Goal: Check status: Check status

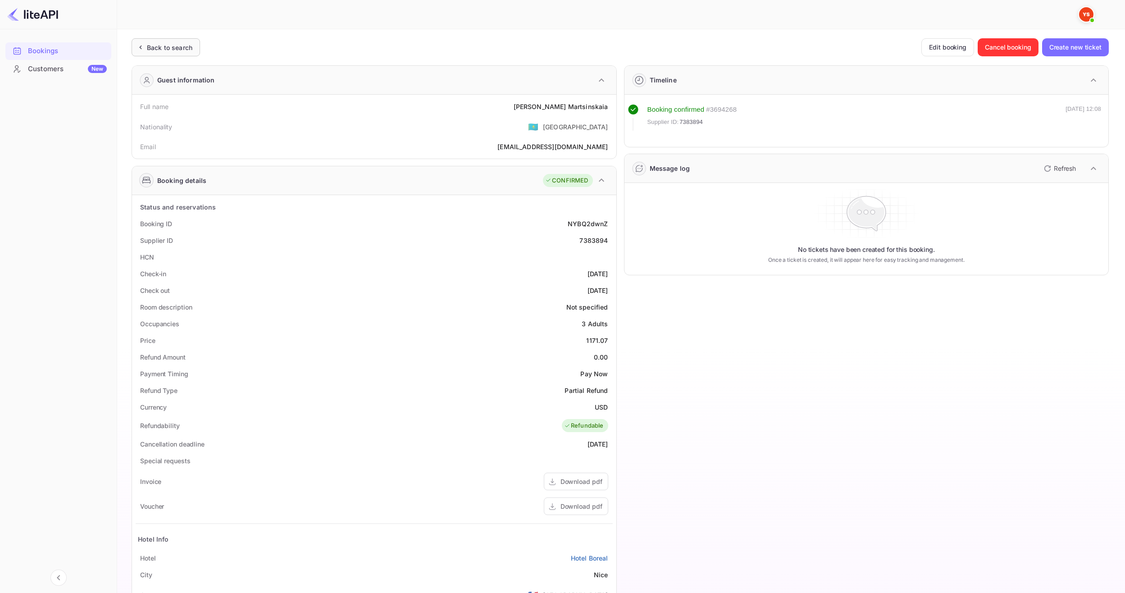
click at [176, 46] on div "Back to search" at bounding box center [169, 47] width 45 height 9
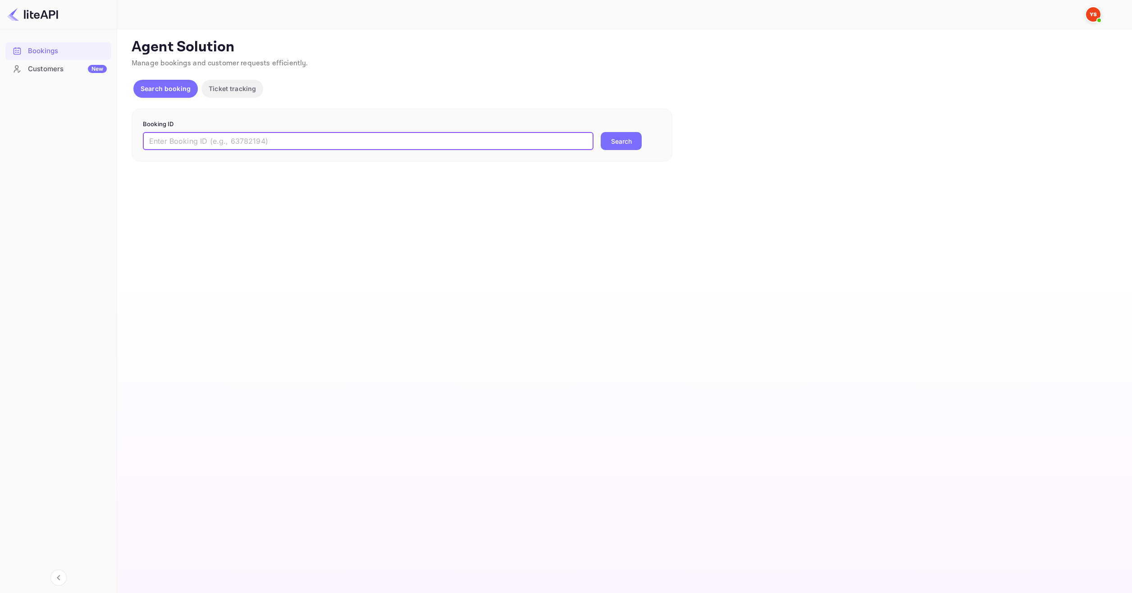
click at [255, 144] on input "text" at bounding box center [368, 141] width 450 height 18
paste input "8428145"
click at [621, 147] on button "Search" at bounding box center [621, 141] width 41 height 18
drag, startPoint x: 242, startPoint y: 140, endPoint x: 146, endPoint y: 135, distance: 96.5
click at [146, 135] on input "8428145" at bounding box center [368, 141] width 450 height 18
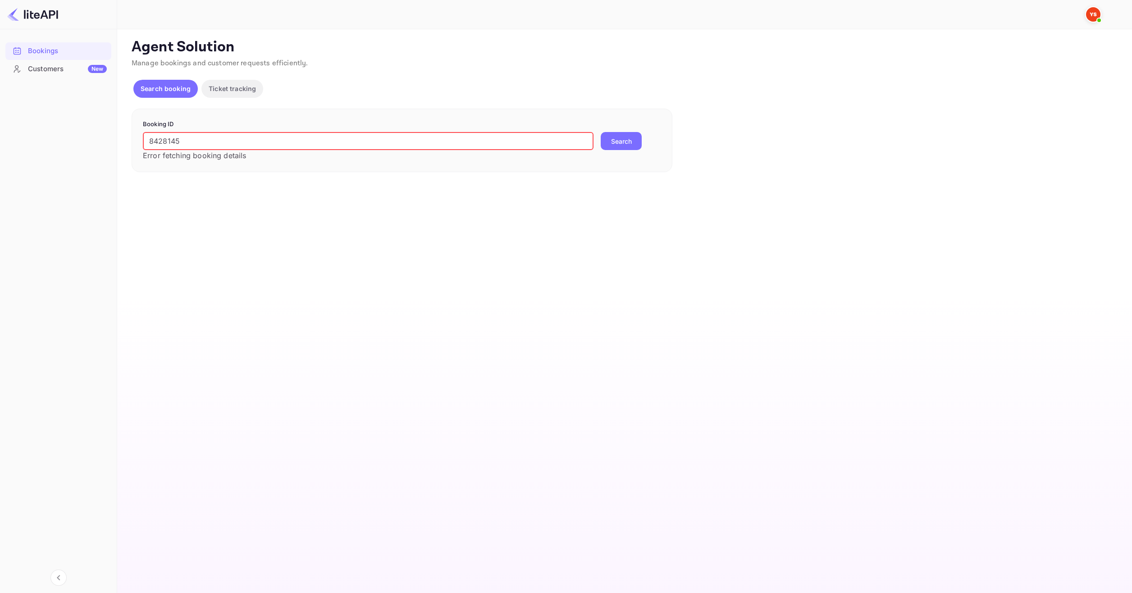
paste input "text"
drag, startPoint x: 225, startPoint y: 138, endPoint x: 144, endPoint y: 131, distance: 81.9
click at [144, 131] on form "Booking ID 8428145 ​ Error fetching booking details Search" at bounding box center [402, 140] width 518 height 41
click at [153, 140] on input "8428145" at bounding box center [368, 141] width 450 height 18
type input "8428145"
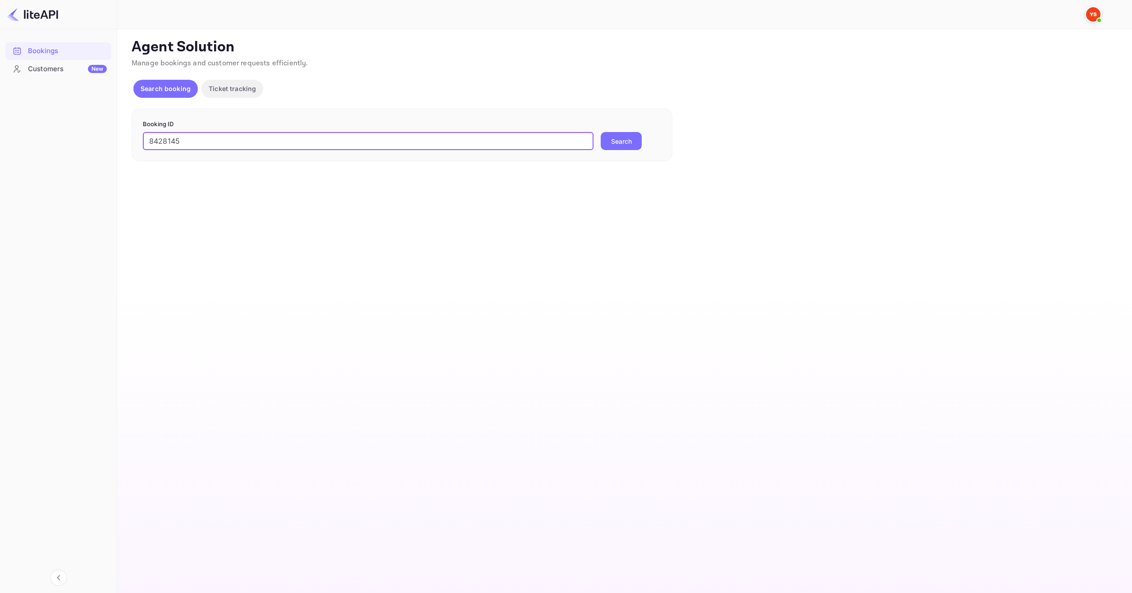
click at [601, 132] on button "Search" at bounding box center [621, 141] width 41 height 18
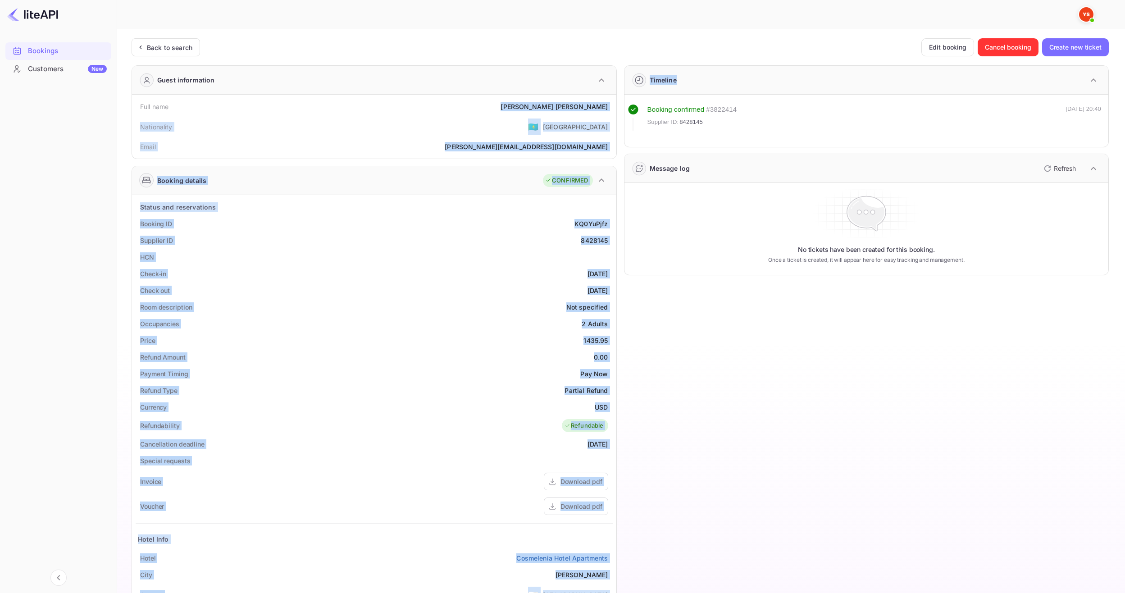
drag, startPoint x: 556, startPoint y: 106, endPoint x: 620, endPoint y: 105, distance: 64.4
click at [620, 105] on div "Guest information Full name [PERSON_NAME] Nationality 🇰🇿 [DEMOGRAPHIC_DATA] Ema…" at bounding box center [616, 378] width 984 height 640
click at [553, 103] on div "Full name [PERSON_NAME]" at bounding box center [374, 106] width 477 height 17
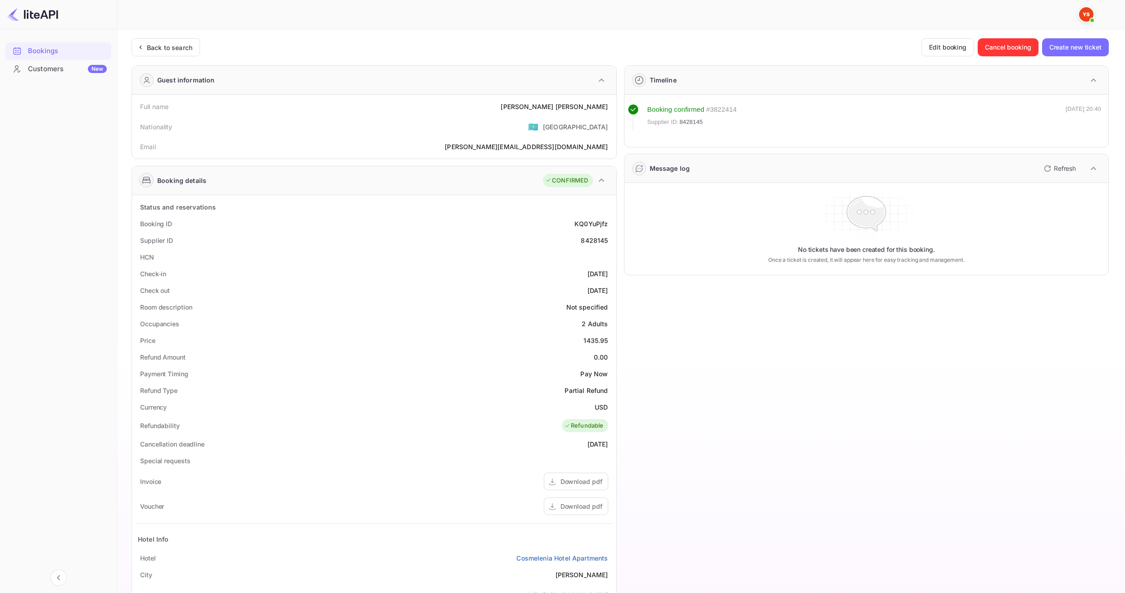
drag, startPoint x: 519, startPoint y: 108, endPoint x: 562, endPoint y: 109, distance: 42.8
click at [520, 108] on div "Full name [PERSON_NAME]" at bounding box center [374, 106] width 477 height 17
drag, startPoint x: 557, startPoint y: 107, endPoint x: 613, endPoint y: 106, distance: 55.9
click at [613, 106] on div "Full name [PERSON_NAME] Nationality 🇰🇿 [DEMOGRAPHIC_DATA] Email [PERSON_NAME][E…" at bounding box center [374, 127] width 484 height 64
copy div "[PERSON_NAME]"
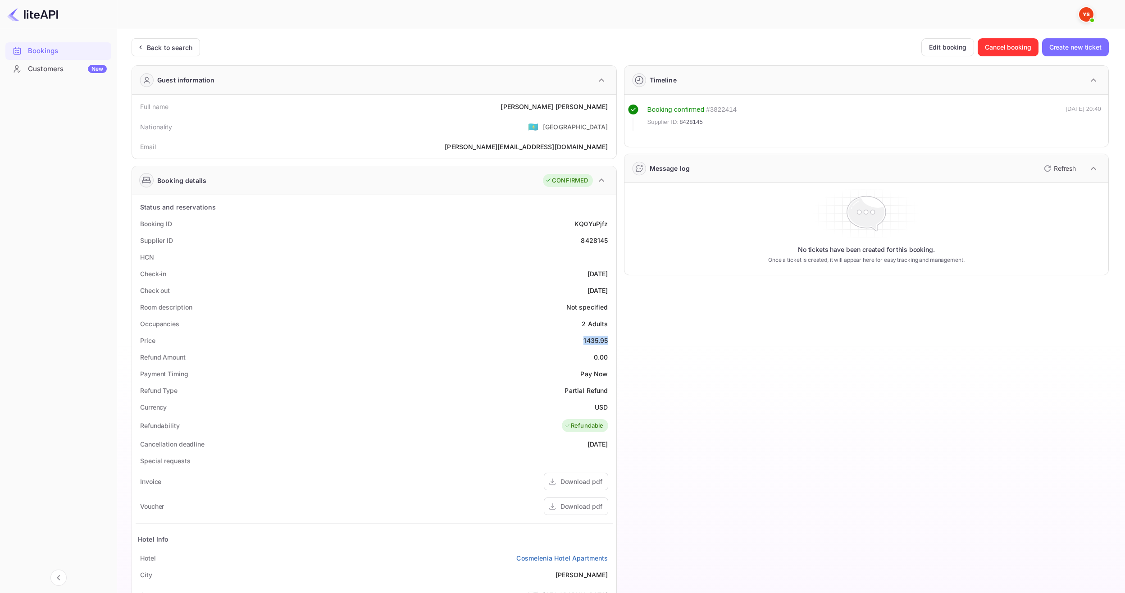
drag, startPoint x: 581, startPoint y: 341, endPoint x: 608, endPoint y: 341, distance: 26.6
click at [608, 341] on div "Price 1435.95" at bounding box center [374, 340] width 477 height 17
copy div "1435.95"
